Goal: Obtain resource: Download file/media

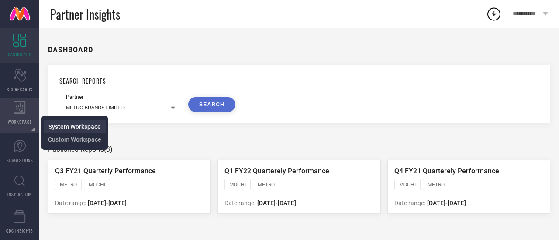
click at [65, 129] on span "System Workspace" at bounding box center [74, 126] width 52 height 7
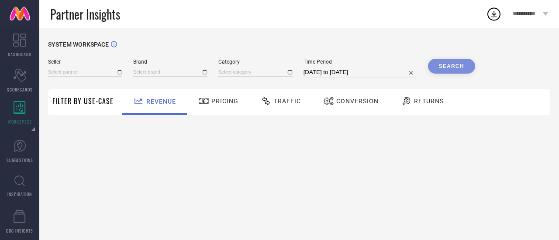
type input "All"
type input "1 STOP FASHION"
type input "All"
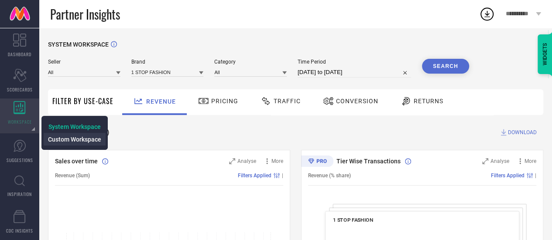
click at [68, 137] on span "Custom Workspace" at bounding box center [74, 139] width 53 height 7
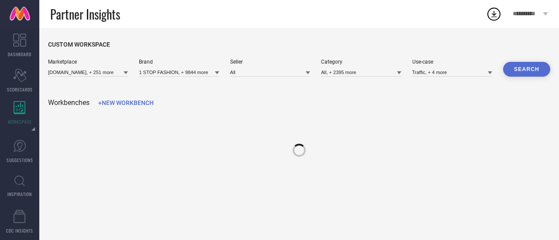
type input "[DOMAIN_NAME], + 251 more"
type input "1 STOP FASHION, + 9844 more"
type input "All"
type input "All, + 2395 more"
type input "Traffic, + 4 more"
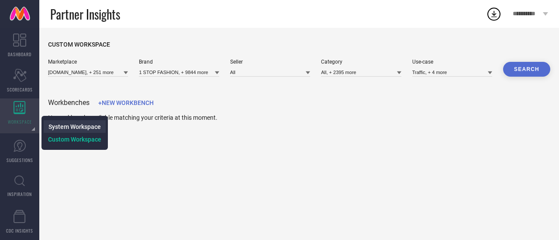
click at [54, 126] on span "System Workspace" at bounding box center [74, 126] width 52 height 7
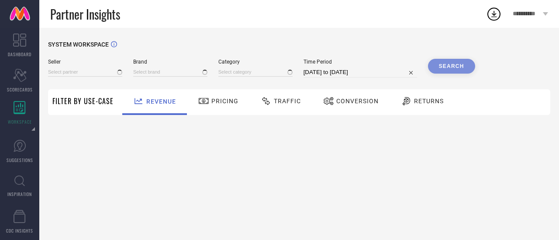
type input "All"
type input "1 STOP FASHION"
type input "All"
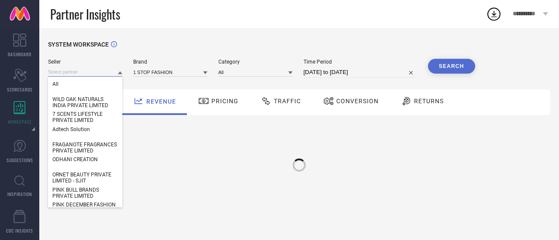
click at [84, 76] on input at bounding box center [85, 72] width 74 height 9
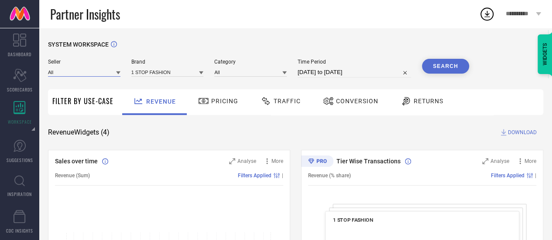
click at [84, 76] on input at bounding box center [84, 72] width 72 height 9
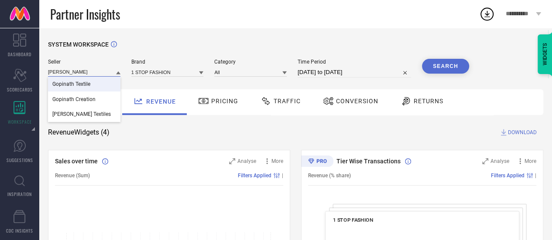
type input "[PERSON_NAME]"
click at [96, 84] on div "Gopinath Textile" at bounding box center [84, 84] width 72 height 15
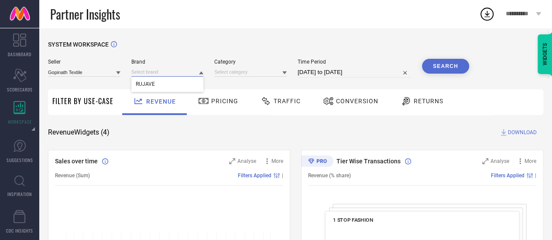
click at [147, 74] on input at bounding box center [167, 72] width 72 height 9
click at [162, 71] on input at bounding box center [167, 72] width 72 height 9
click at [170, 82] on div "RUJAVE" at bounding box center [167, 84] width 72 height 15
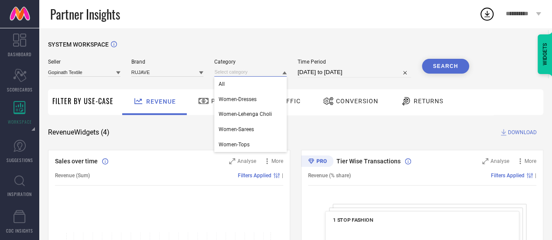
click at [229, 72] on input at bounding box center [250, 72] width 72 height 9
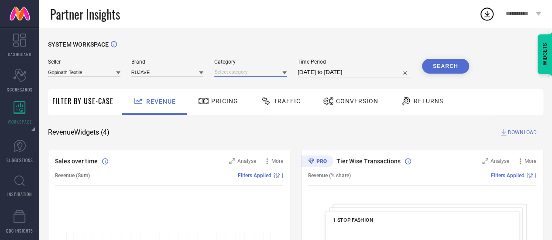
click at [234, 74] on input at bounding box center [250, 72] width 72 height 9
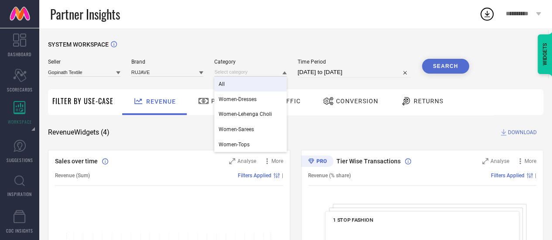
click at [248, 83] on div "All" at bounding box center [250, 84] width 72 height 15
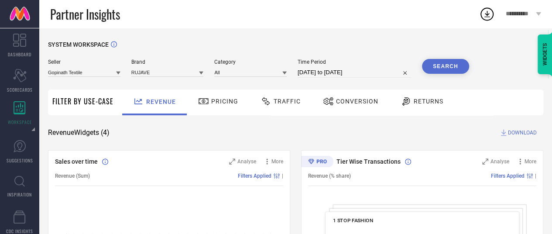
select select "7"
select select "2025"
select select "8"
select select "2025"
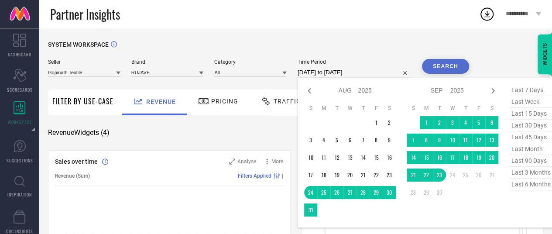
click at [323, 70] on input "[DATE] to [DATE]" at bounding box center [354, 72] width 113 height 10
click at [543, 170] on span "last 3 months" at bounding box center [531, 173] width 44 height 12
type input "[DATE] to [DATE]"
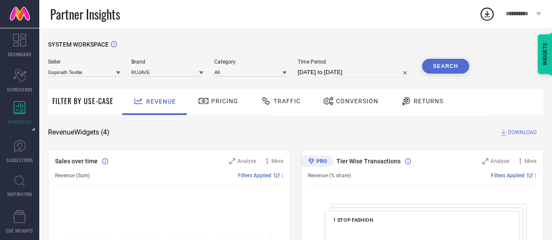
click at [446, 66] on button "Search" at bounding box center [445, 66] width 47 height 15
click at [352, 102] on span "Conversion" at bounding box center [357, 101] width 42 height 7
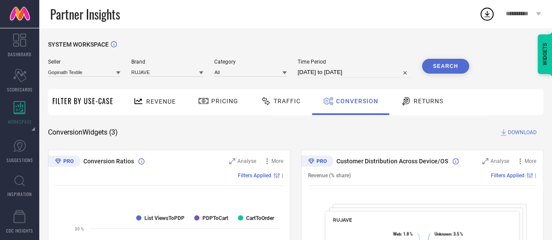
click at [526, 133] on span "DOWNLOAD" at bounding box center [522, 132] width 29 height 9
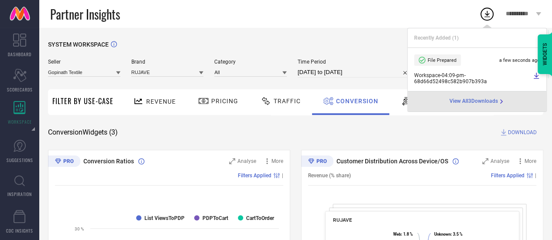
click at [489, 79] on span "Workspace - 04:09-pm - 68d66d52498c582b907b393a" at bounding box center [472, 78] width 117 height 12
click at [497, 100] on span "View All 3 Downloads" at bounding box center [473, 101] width 48 height 7
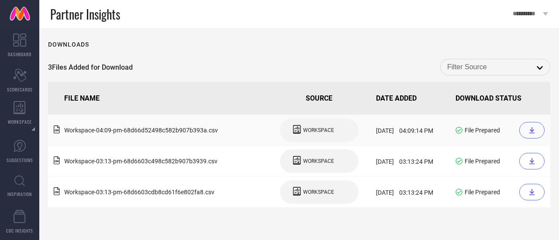
click at [428, 134] on span "[DATE] 04:09:14 PM" at bounding box center [404, 130] width 57 height 7
